Goal: Task Accomplishment & Management: Use online tool/utility

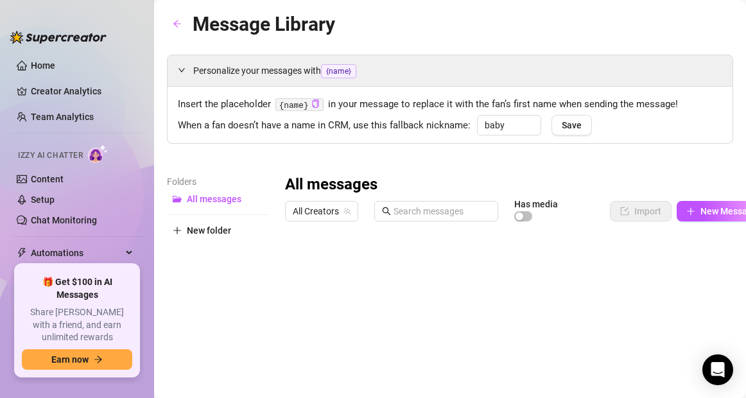
type input "baby"
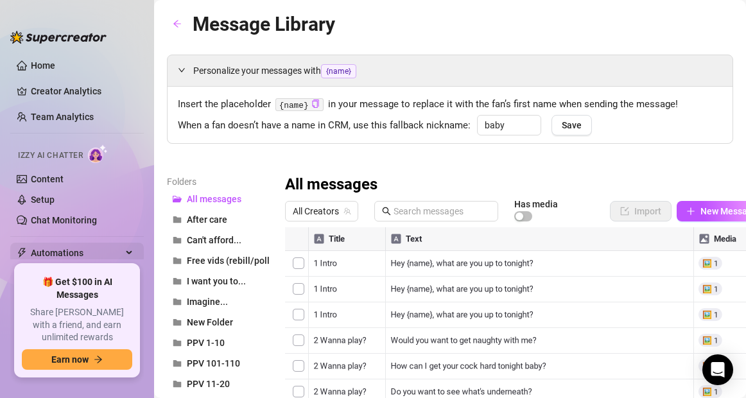
click at [127, 253] on icon at bounding box center [130, 253] width 6 height 0
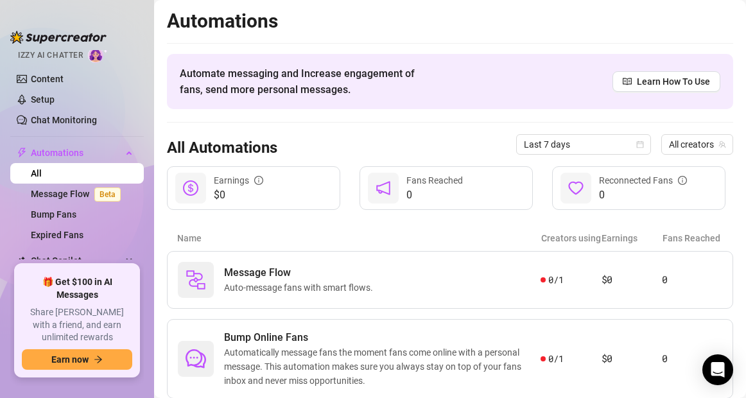
scroll to position [106, 0]
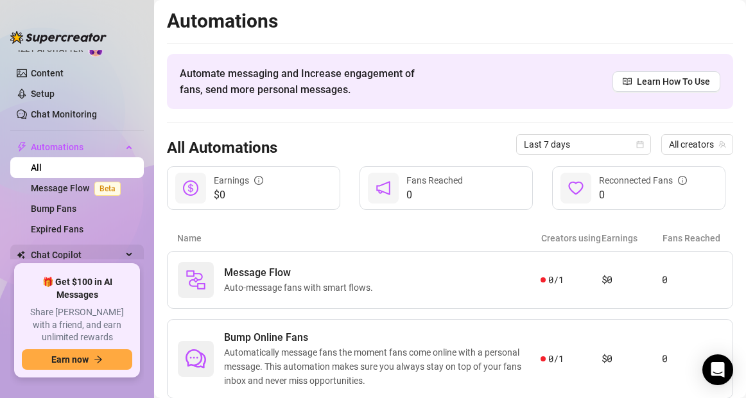
click at [118, 252] on div "Chat Copilot" at bounding box center [77, 255] width 134 height 21
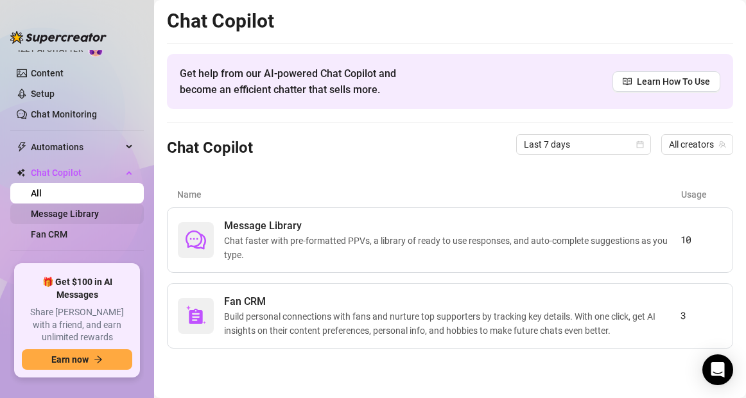
click at [77, 212] on link "Message Library" at bounding box center [65, 214] width 68 height 10
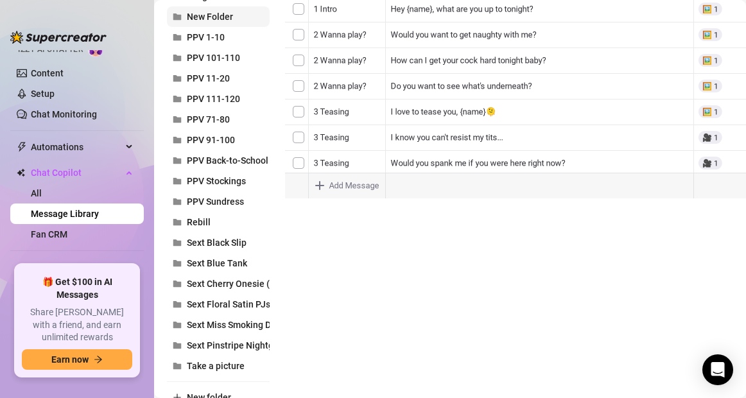
scroll to position [364, 0]
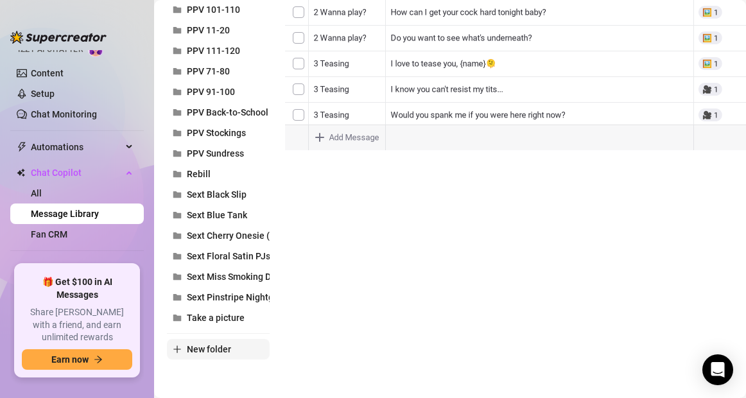
click at [213, 344] on span "New folder" at bounding box center [209, 349] width 44 height 10
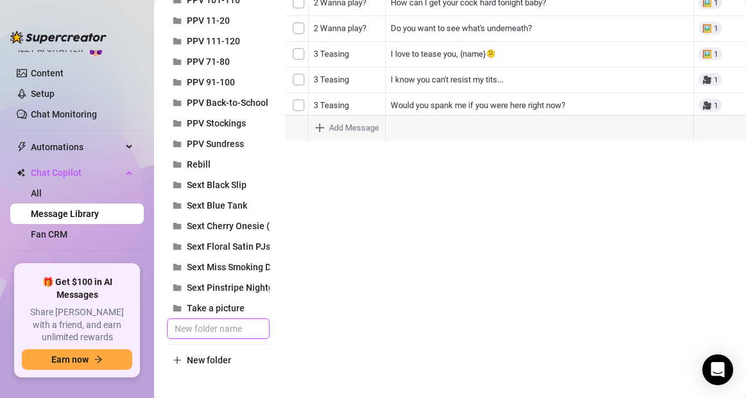
click at [198, 334] on input "text" at bounding box center [218, 329] width 103 height 21
type input "Sext Skeleton PJs"
click at [344, 339] on div "Folders All messages After care Can't afford... Free vids (rebill/polls) I want…" at bounding box center [450, 90] width 566 height 559
click at [215, 290] on span "Sext Pinstripe Nightgown" at bounding box center [238, 288] width 103 height 10
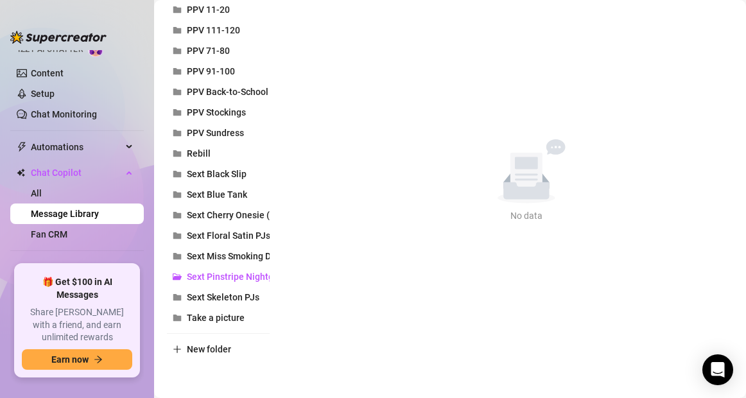
scroll to position [384, 0]
click at [217, 251] on span "Sext Miss Smoking Domme" at bounding box center [242, 256] width 110 height 10
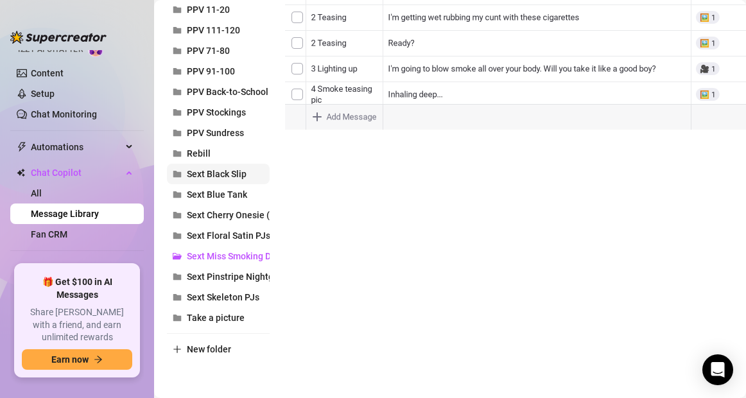
click at [220, 169] on span "Sext Black Slip" at bounding box center [217, 174] width 60 height 10
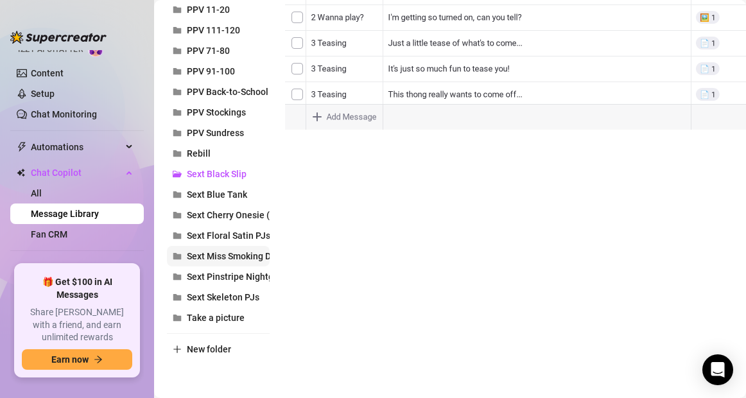
scroll to position [374, 0]
